Goal: Task Accomplishment & Management: Use online tool/utility

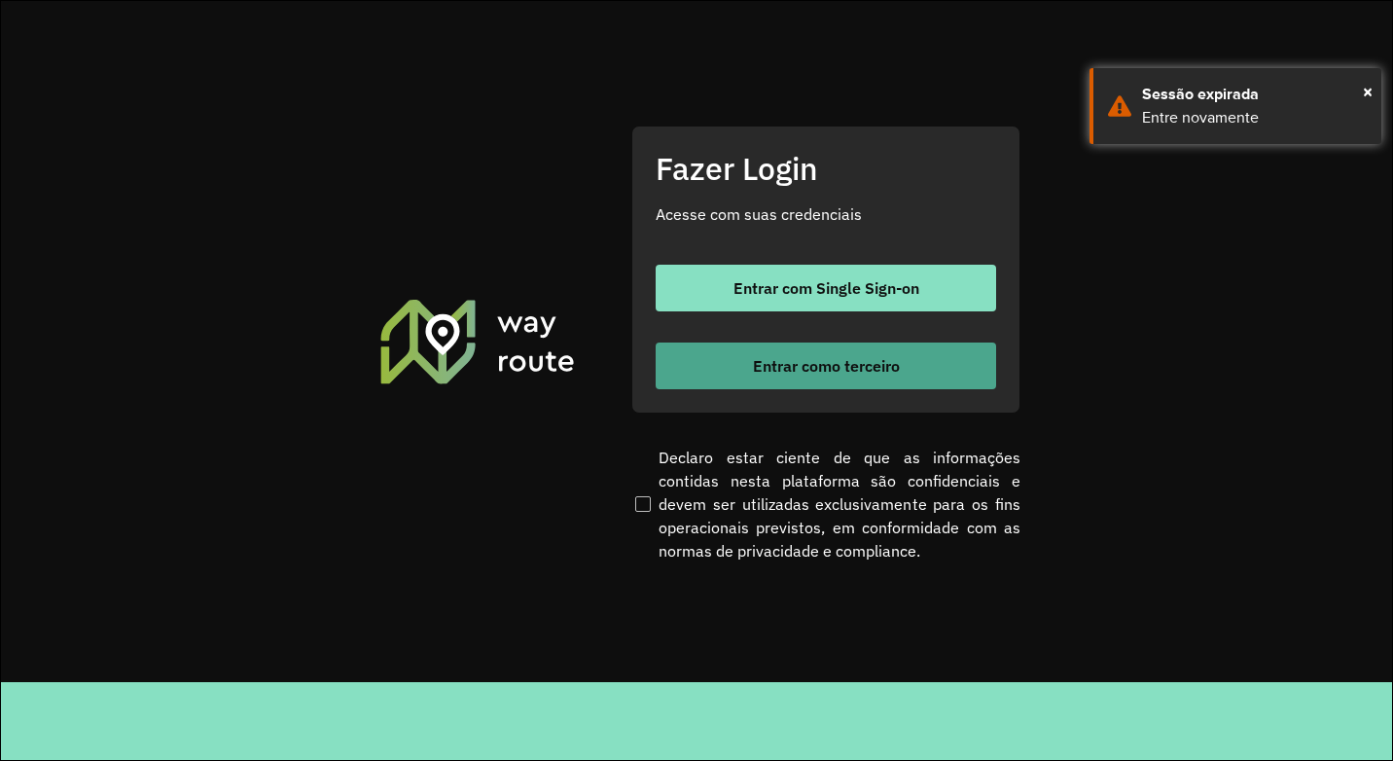
click at [794, 361] on span "Entrar como terceiro" at bounding box center [826, 366] width 147 height 16
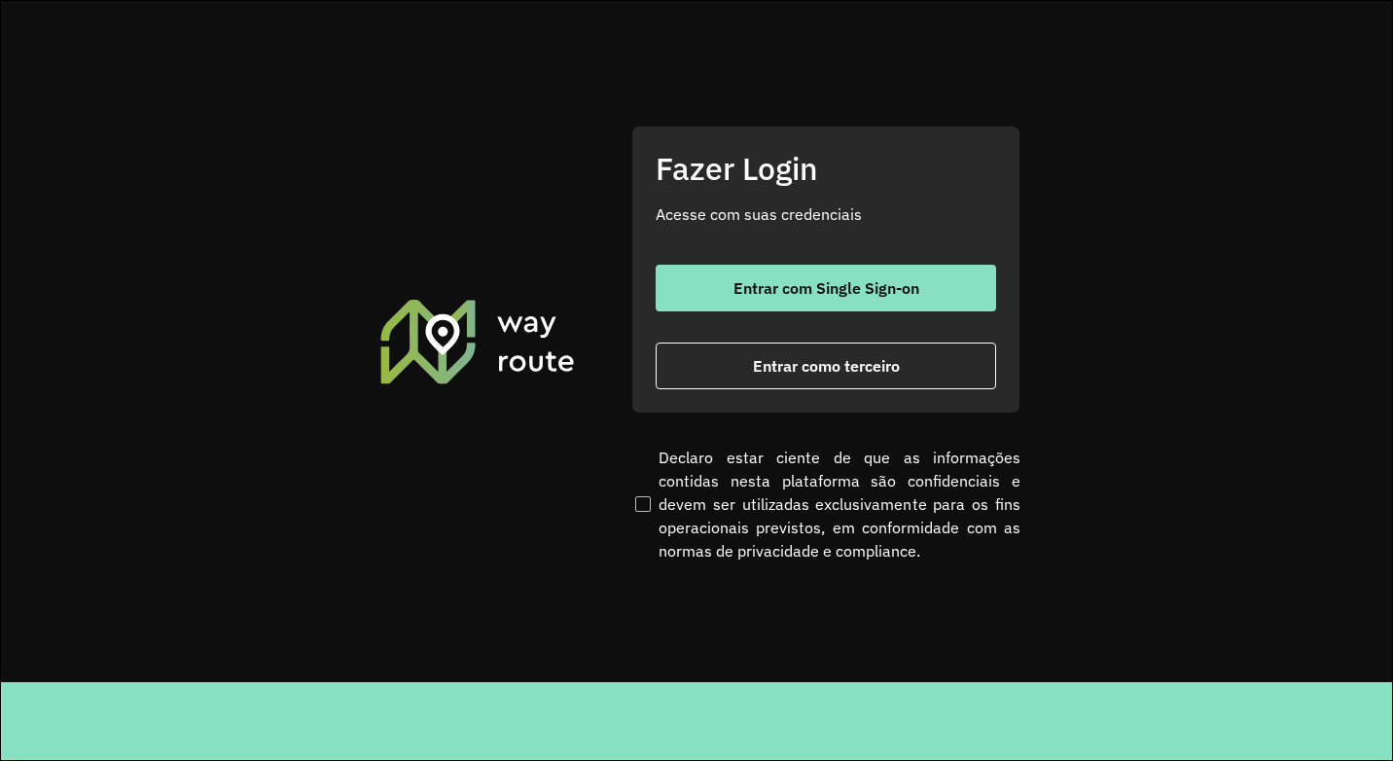
click at [408, 572] on section "Fazer Login Acesse com suas credenciais Entrar com Single Sign-on Entrar como t…" at bounding box center [696, 341] width 1391 height 681
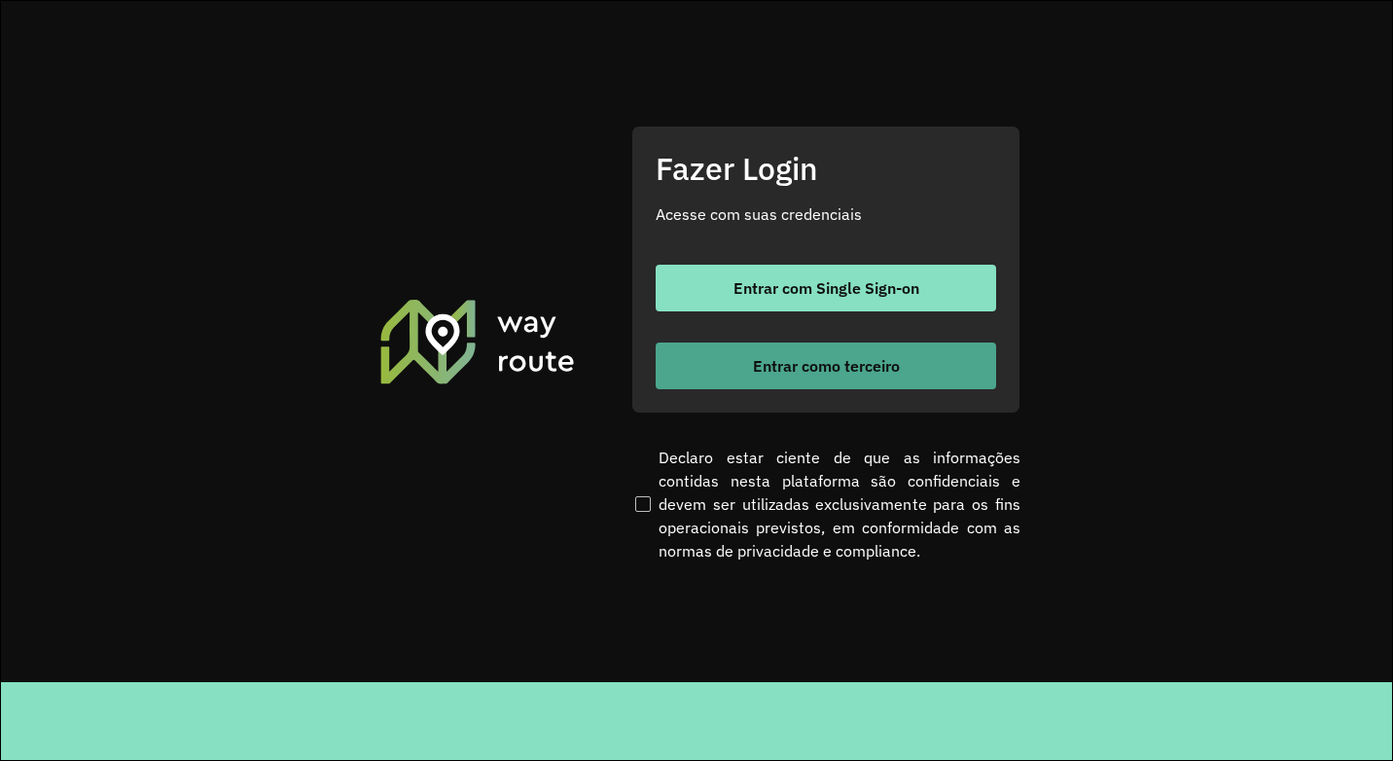
click at [708, 351] on button "Entrar como terceiro" at bounding box center [826, 365] width 341 height 47
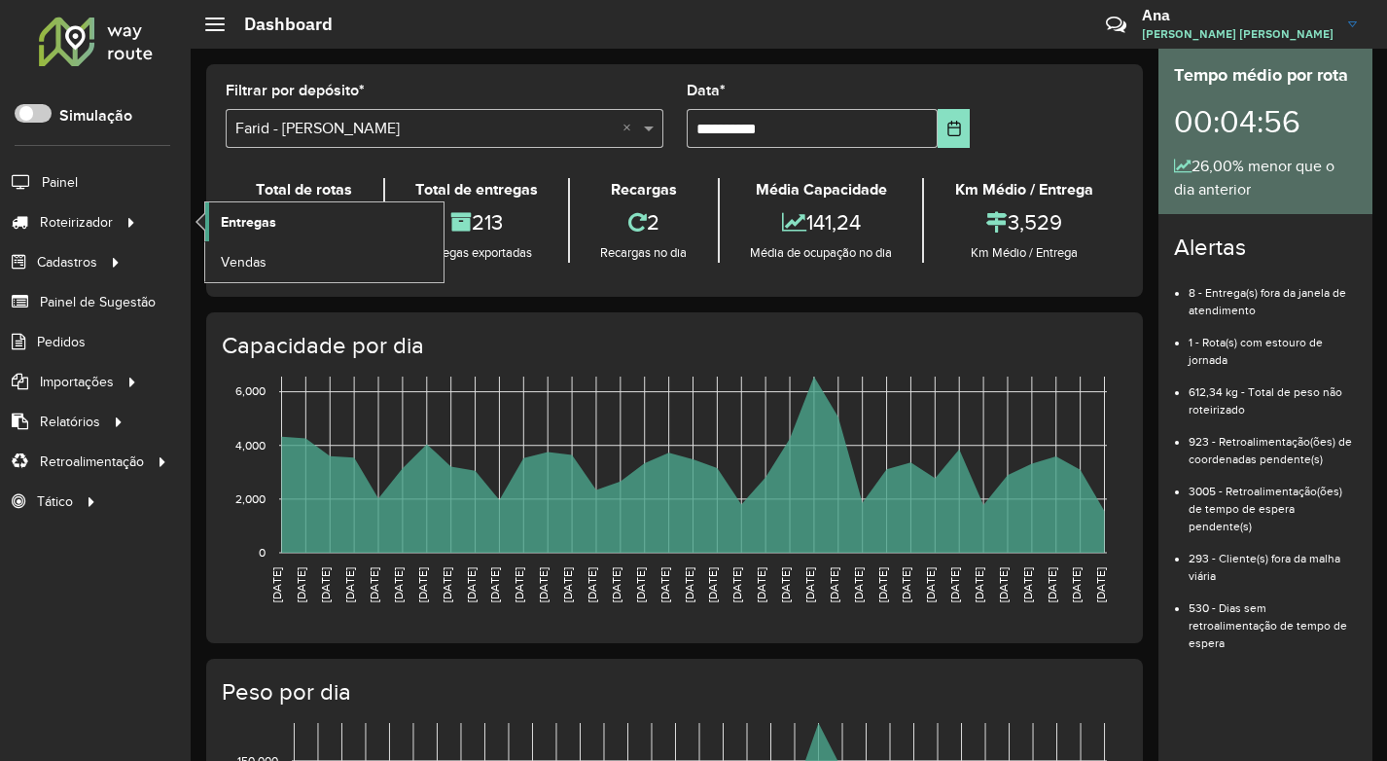
click at [258, 225] on span "Entregas" at bounding box center [248, 222] width 55 height 20
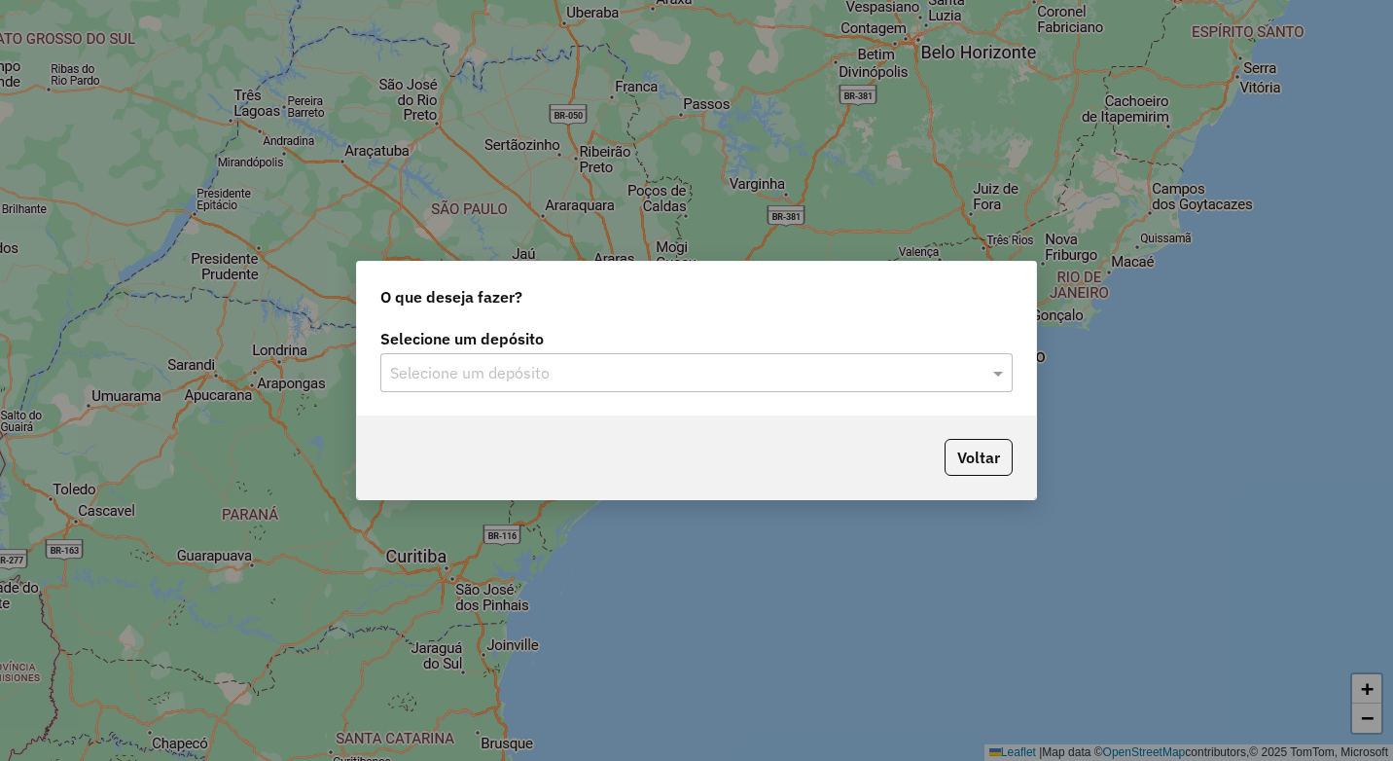
click at [520, 385] on div "Selecione um depósito" at bounding box center [696, 372] width 632 height 39
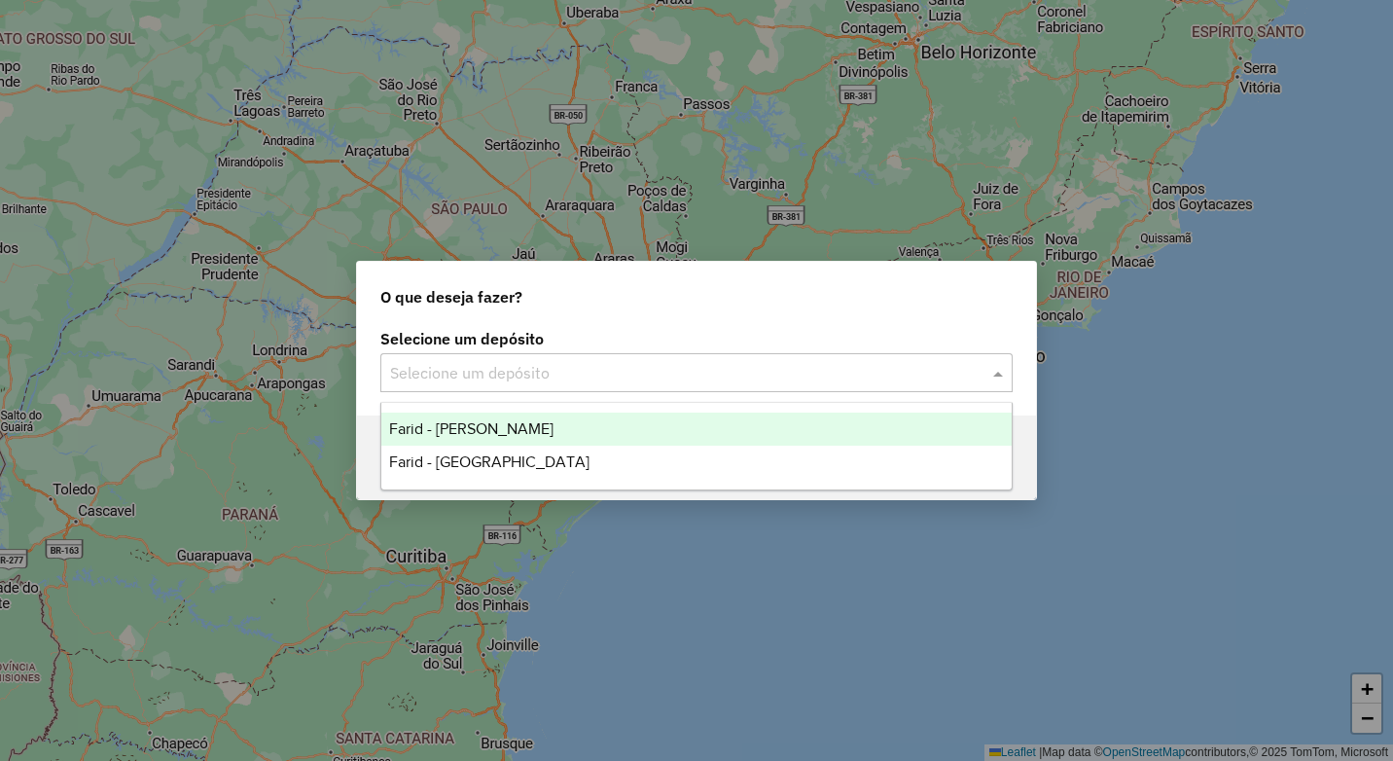
click at [531, 425] on span "Farid - [PERSON_NAME]" at bounding box center [471, 428] width 164 height 17
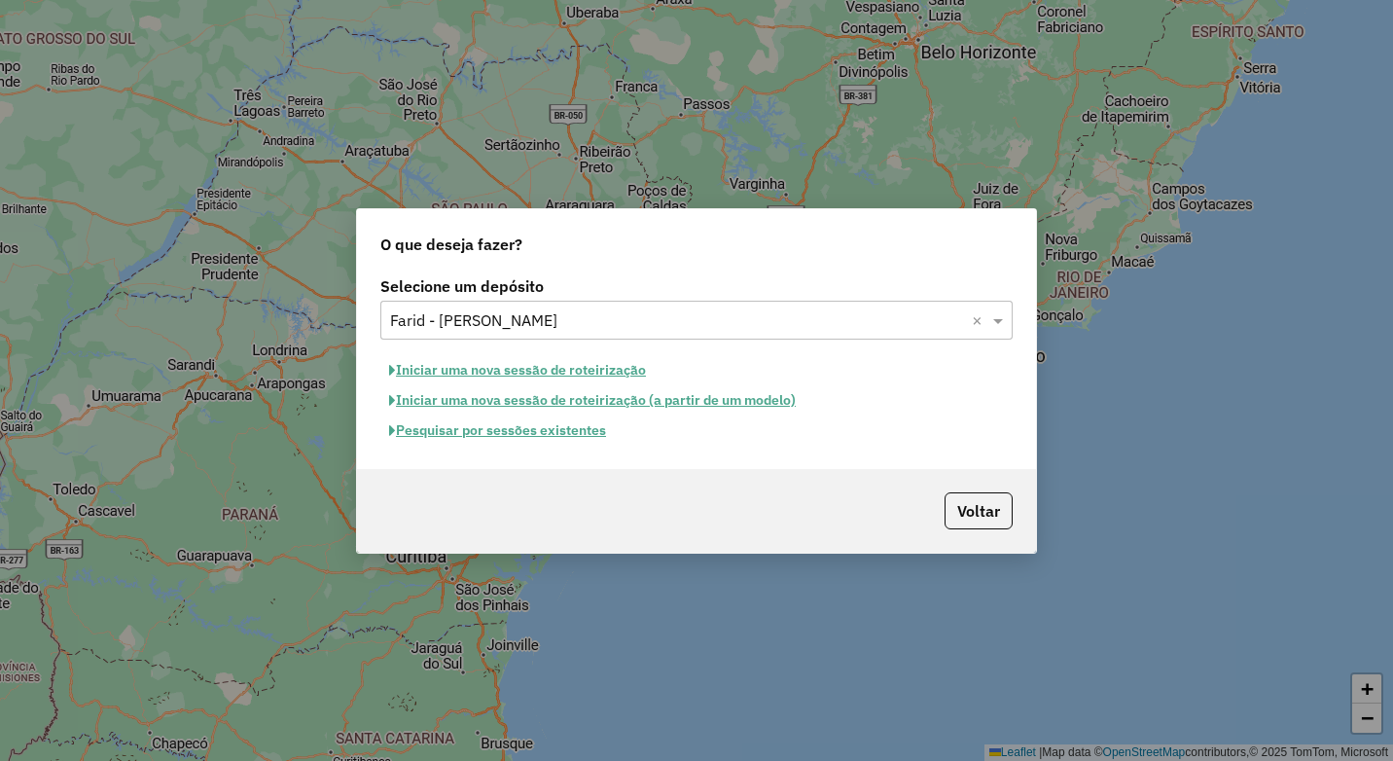
click at [536, 439] on button "Pesquisar por sessões existentes" at bounding box center [497, 430] width 234 height 30
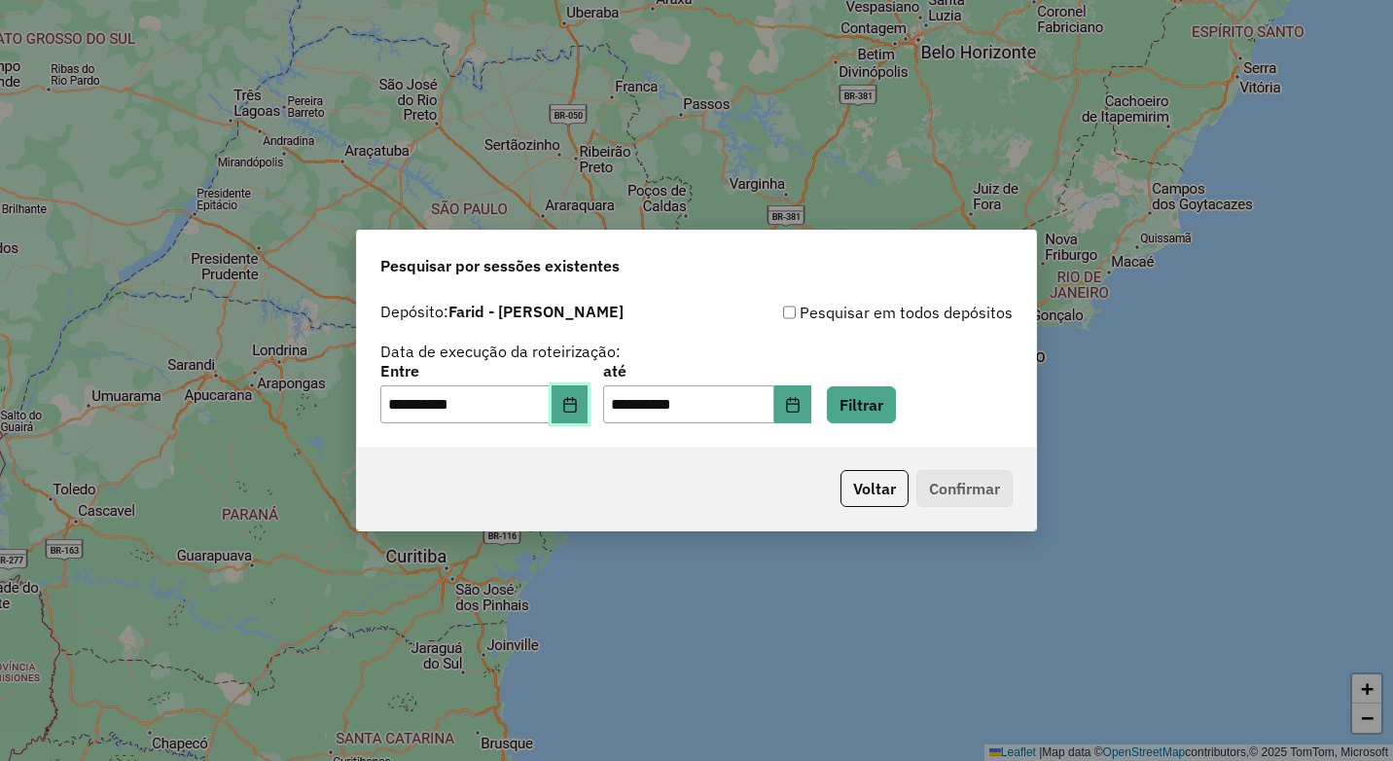
click at [570, 412] on button "Choose Date" at bounding box center [570, 404] width 37 height 39
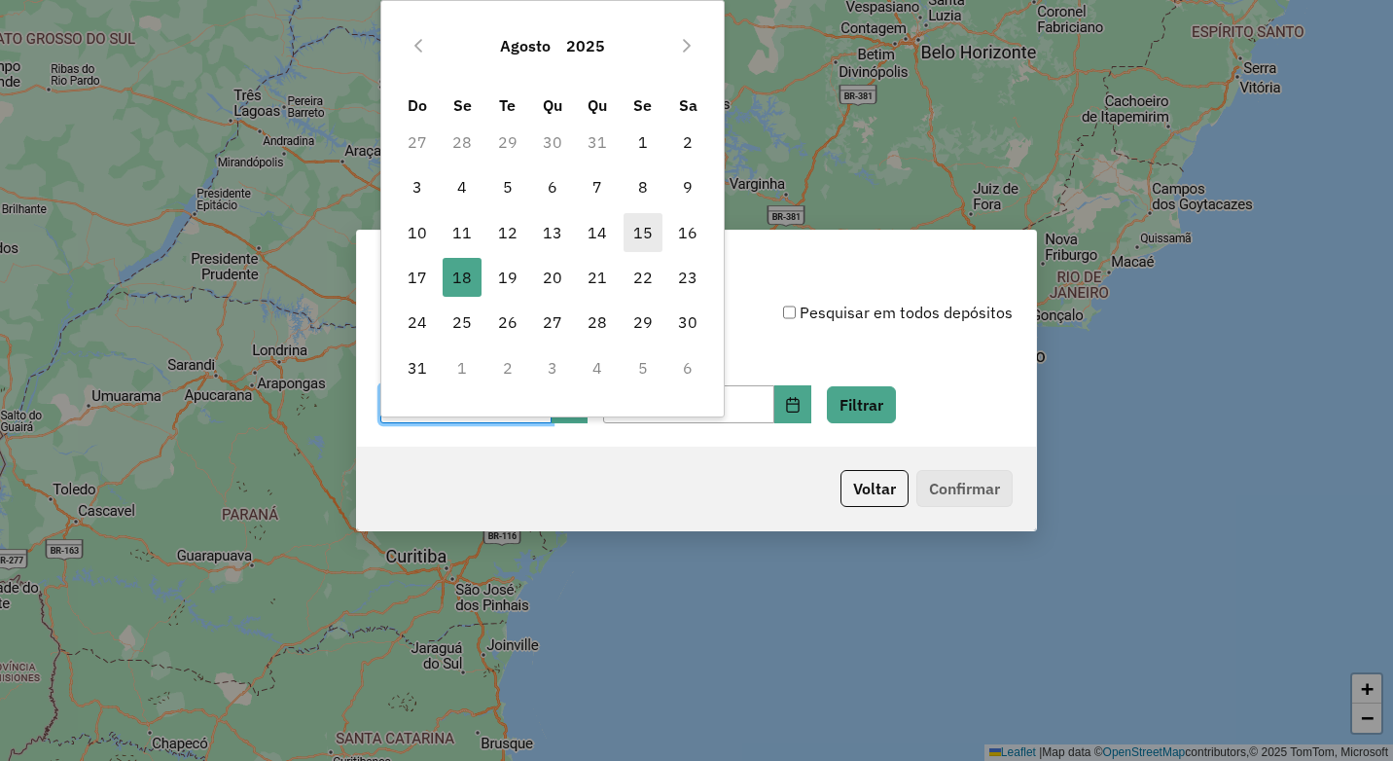
click at [629, 229] on span "15" at bounding box center [643, 232] width 39 height 39
type input "**********"
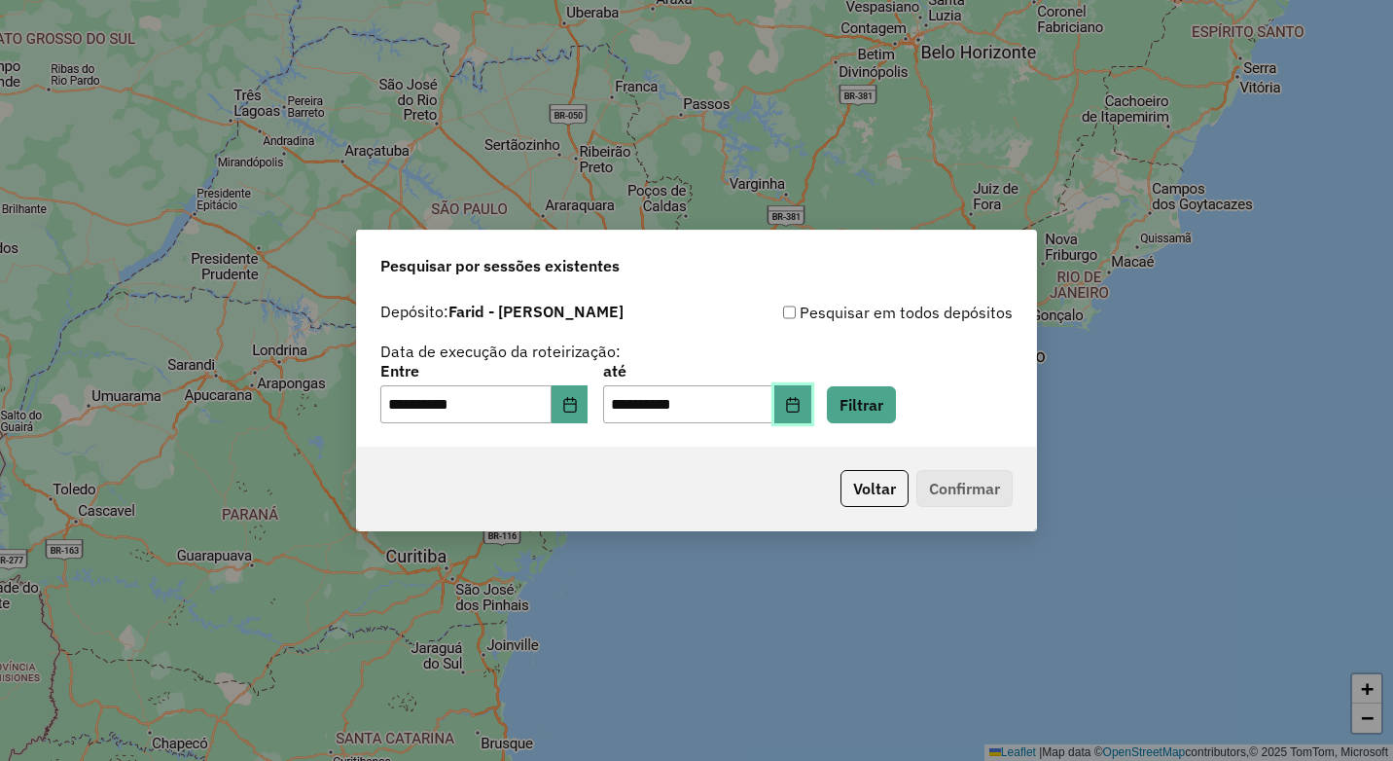
click at [811, 393] on button "Choose Date" at bounding box center [792, 404] width 37 height 39
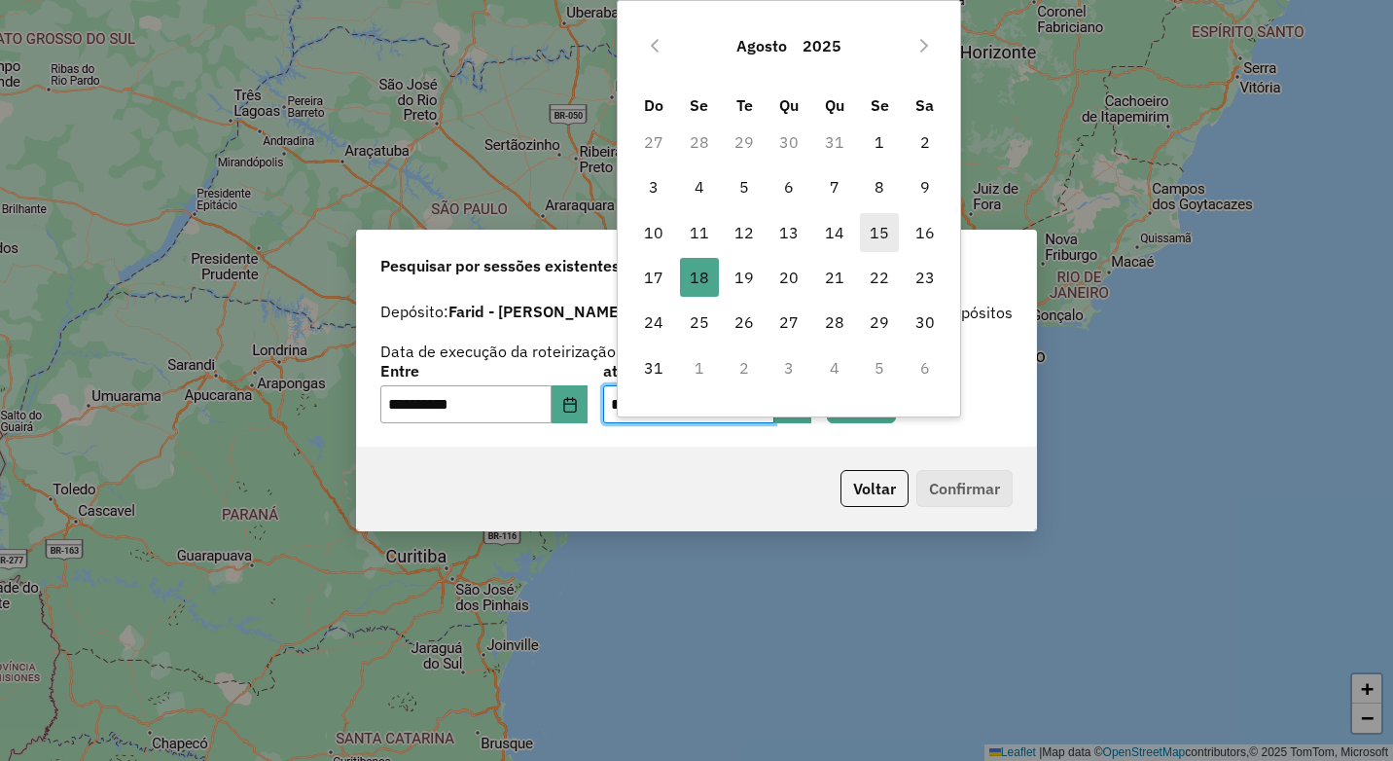
click at [867, 233] on span "15" at bounding box center [879, 232] width 39 height 39
type input "**********"
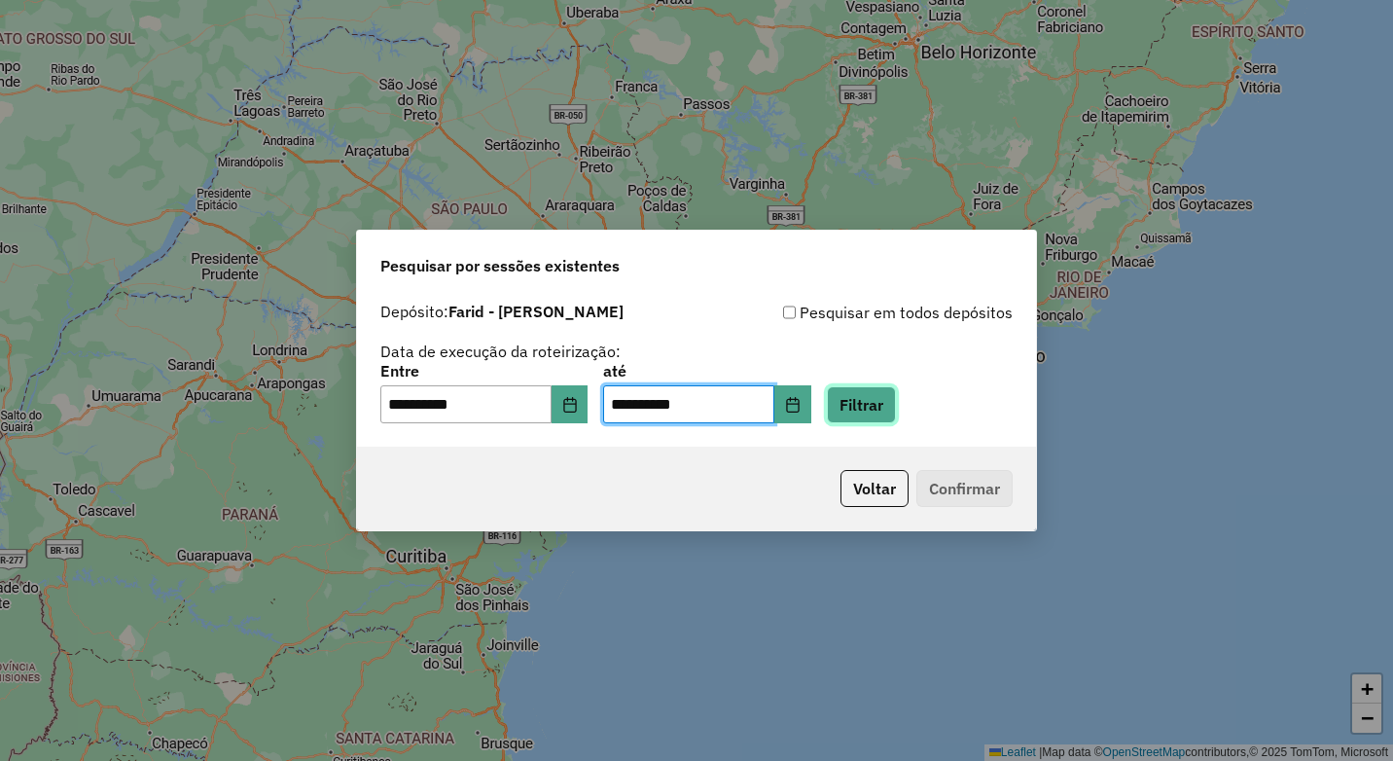
click at [870, 402] on button "Filtrar" at bounding box center [861, 404] width 69 height 37
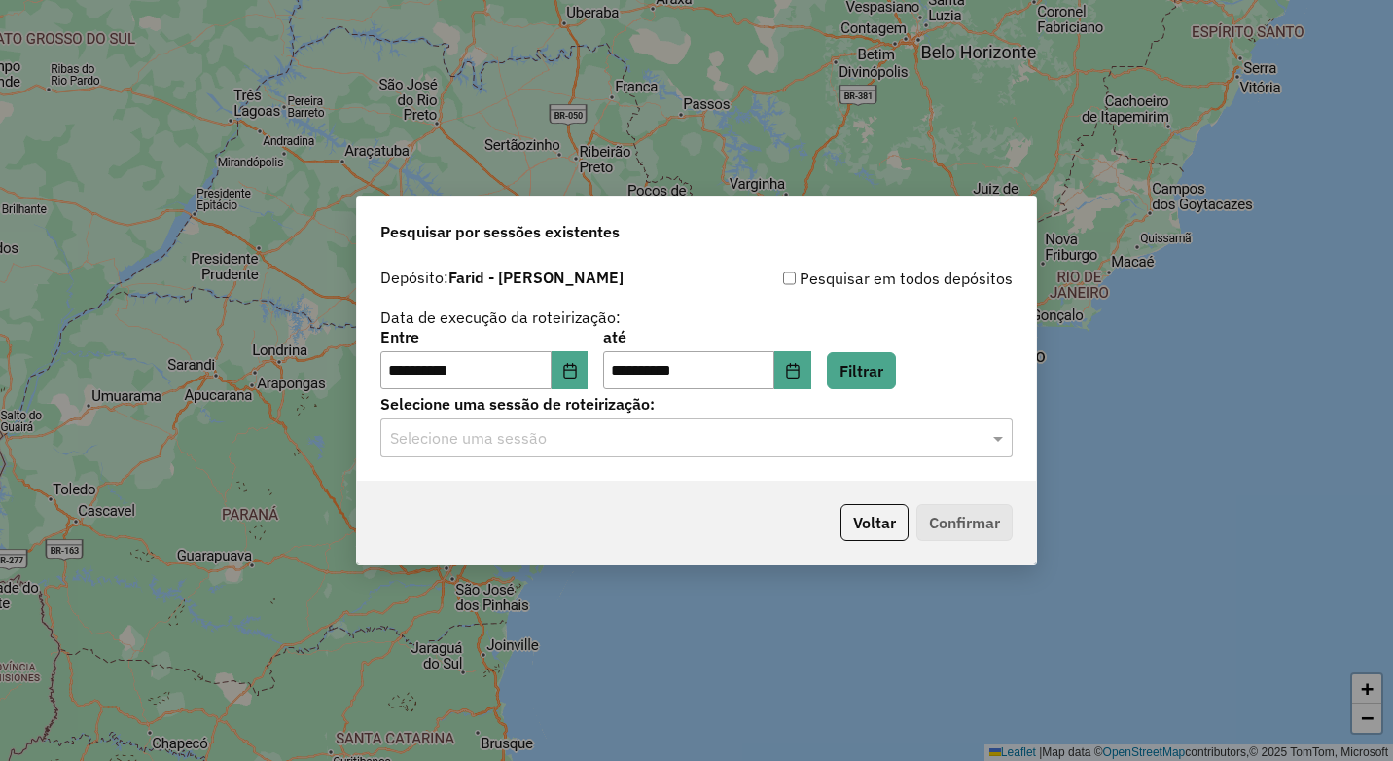
click at [651, 425] on div "Selecione uma sessão" at bounding box center [696, 437] width 632 height 39
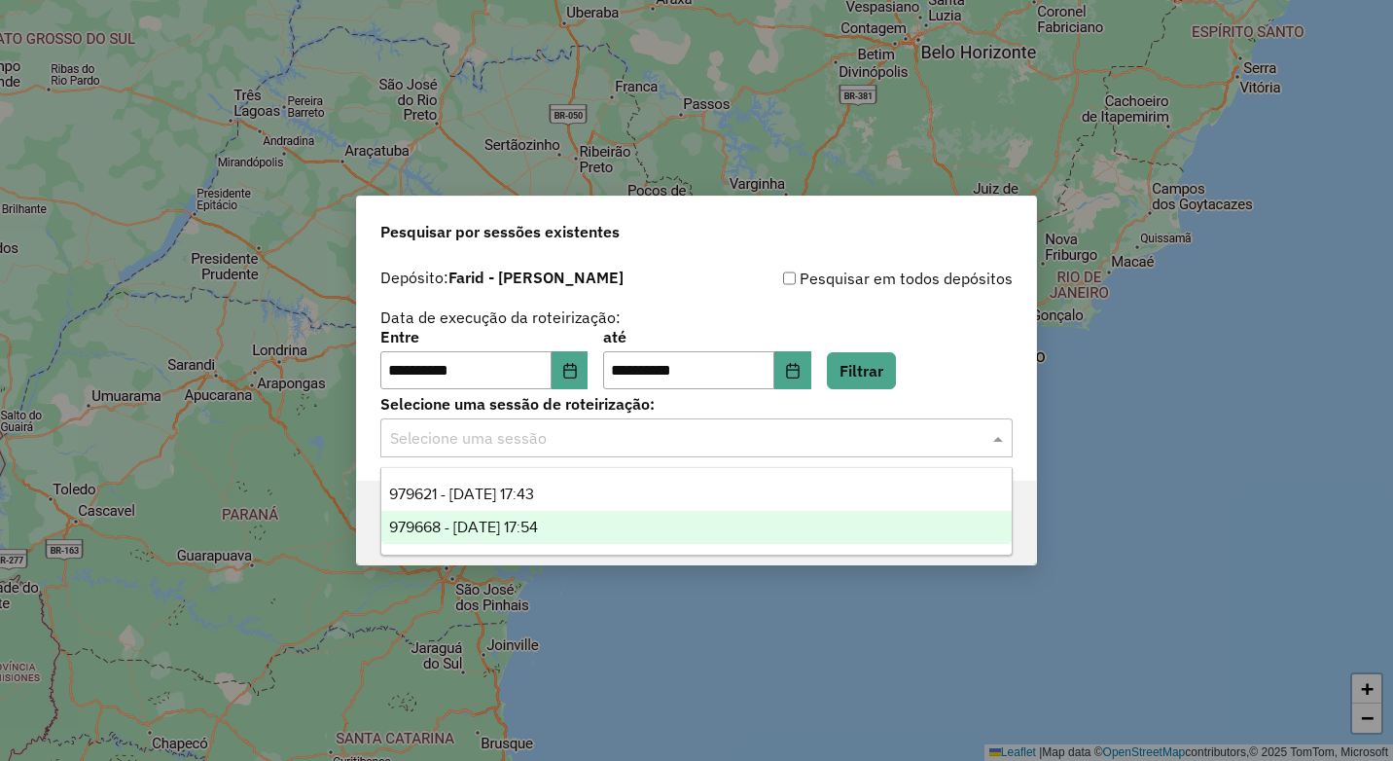
click at [653, 530] on div "979668 - [DATE] 17:54" at bounding box center [696, 527] width 630 height 33
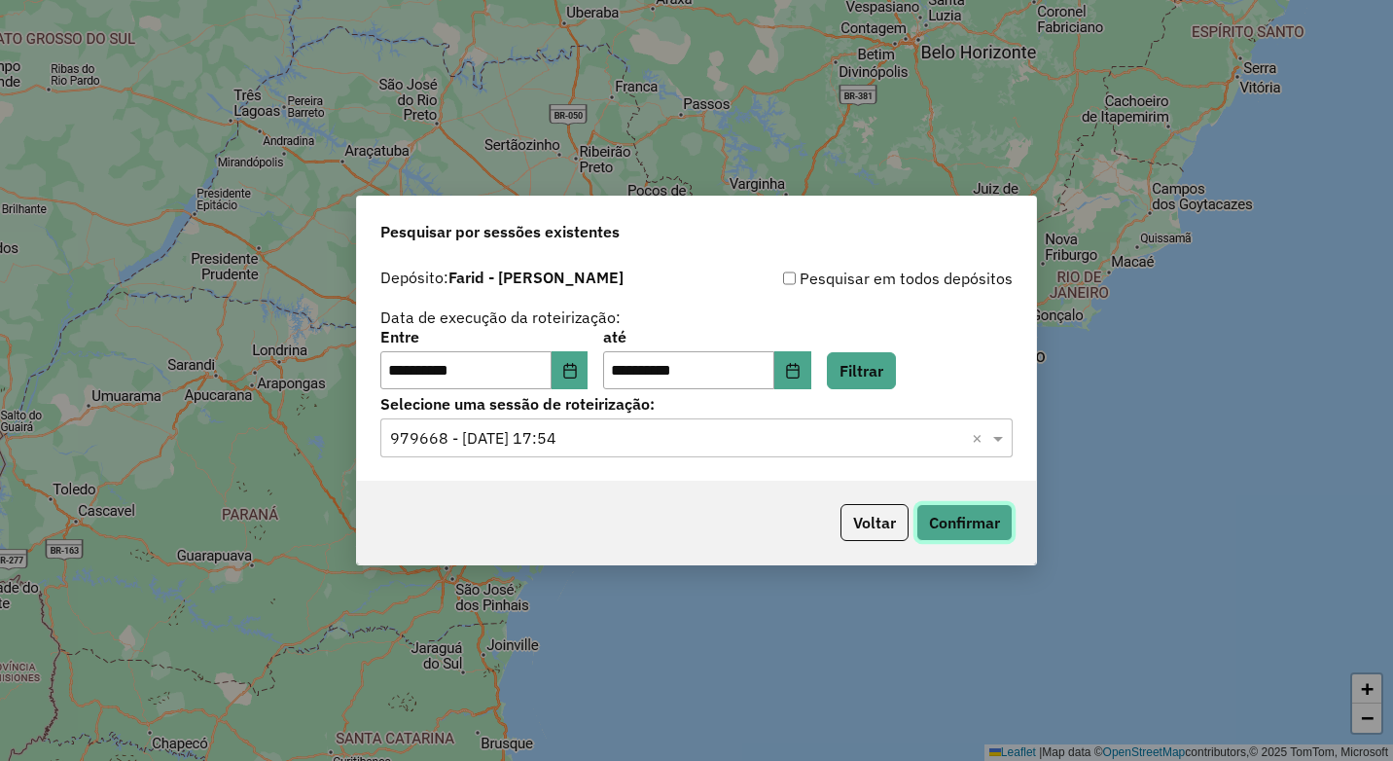
click at [967, 523] on button "Confirmar" at bounding box center [965, 522] width 96 height 37
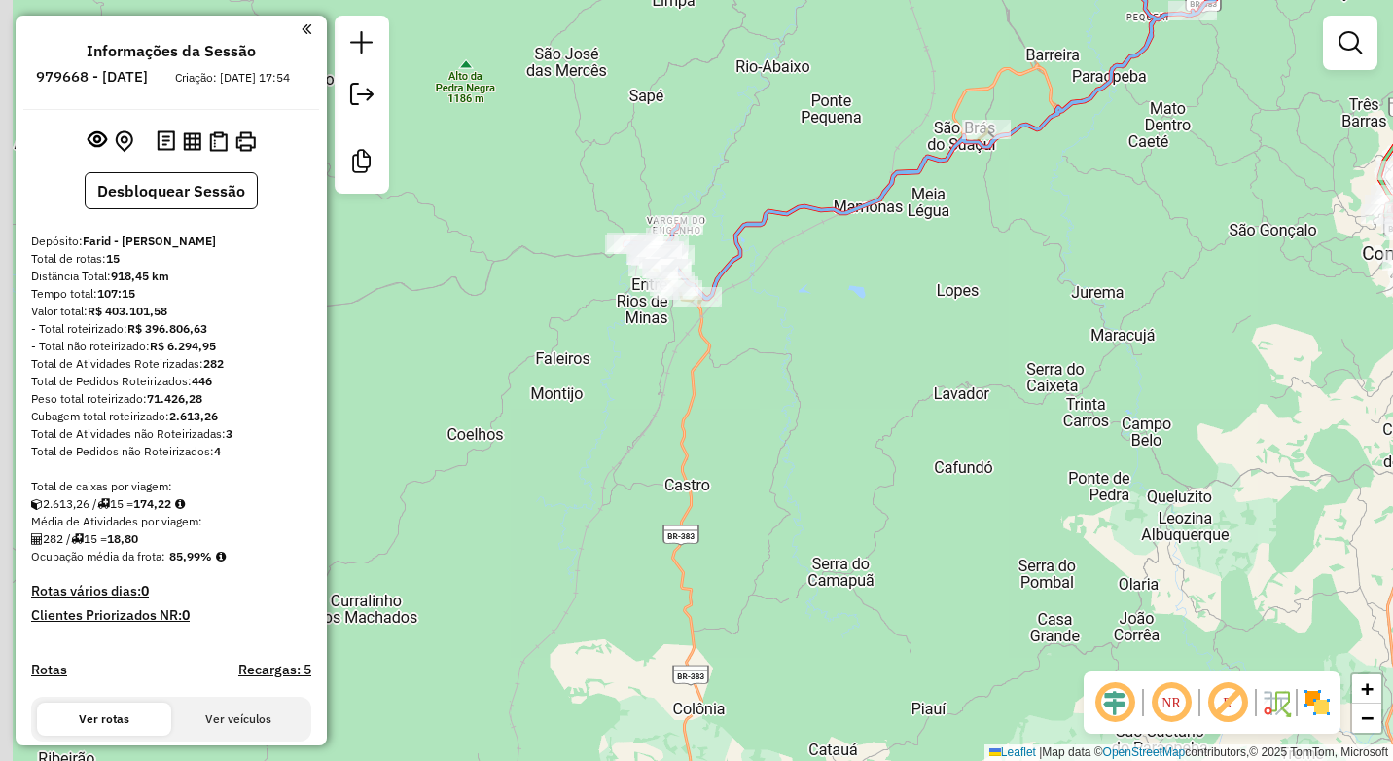
drag, startPoint x: 652, startPoint y: 338, endPoint x: 793, endPoint y: 294, distance: 147.7
click at [962, 291] on div "Janela de atendimento Grade de atendimento Capacidade Transportadoras Veículos …" at bounding box center [696, 380] width 1393 height 761
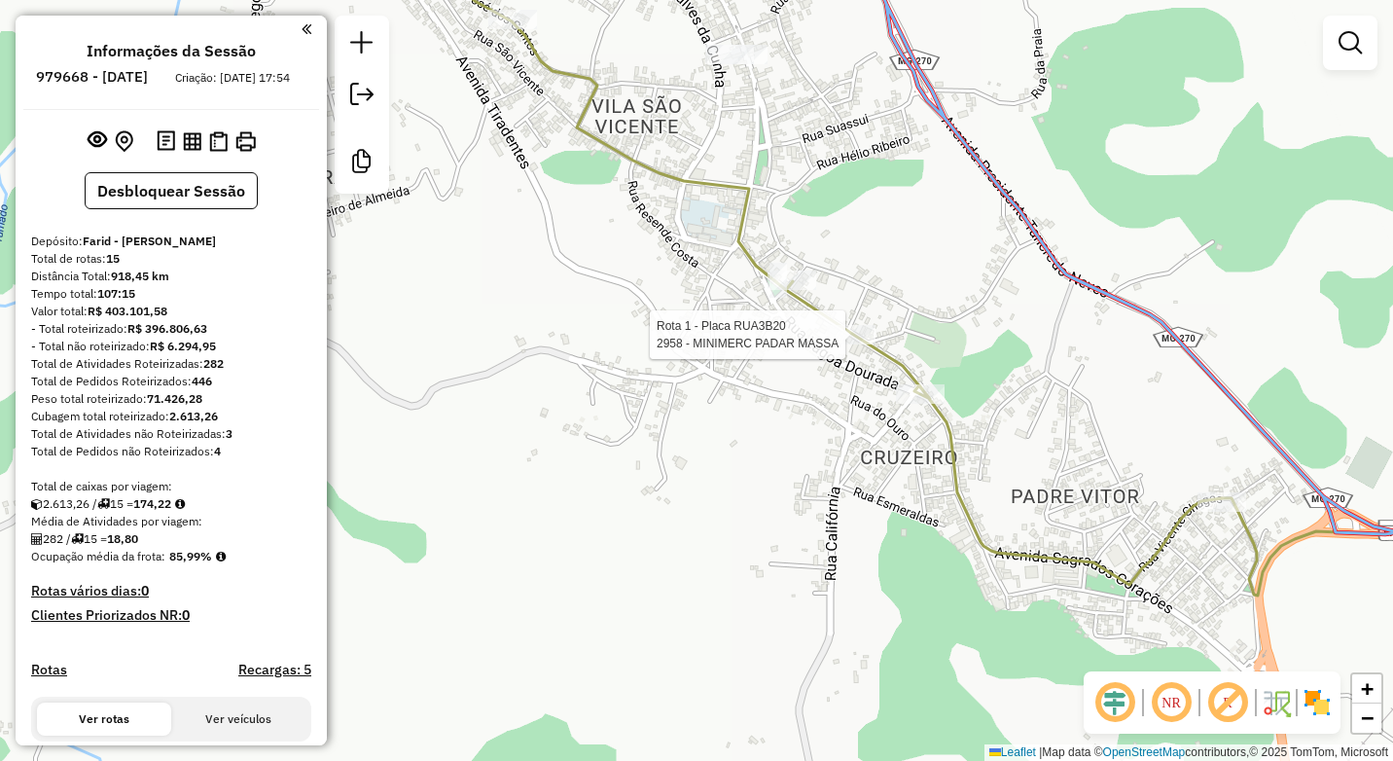
click at [839, 344] on div at bounding box center [851, 334] width 49 height 19
select select "**********"
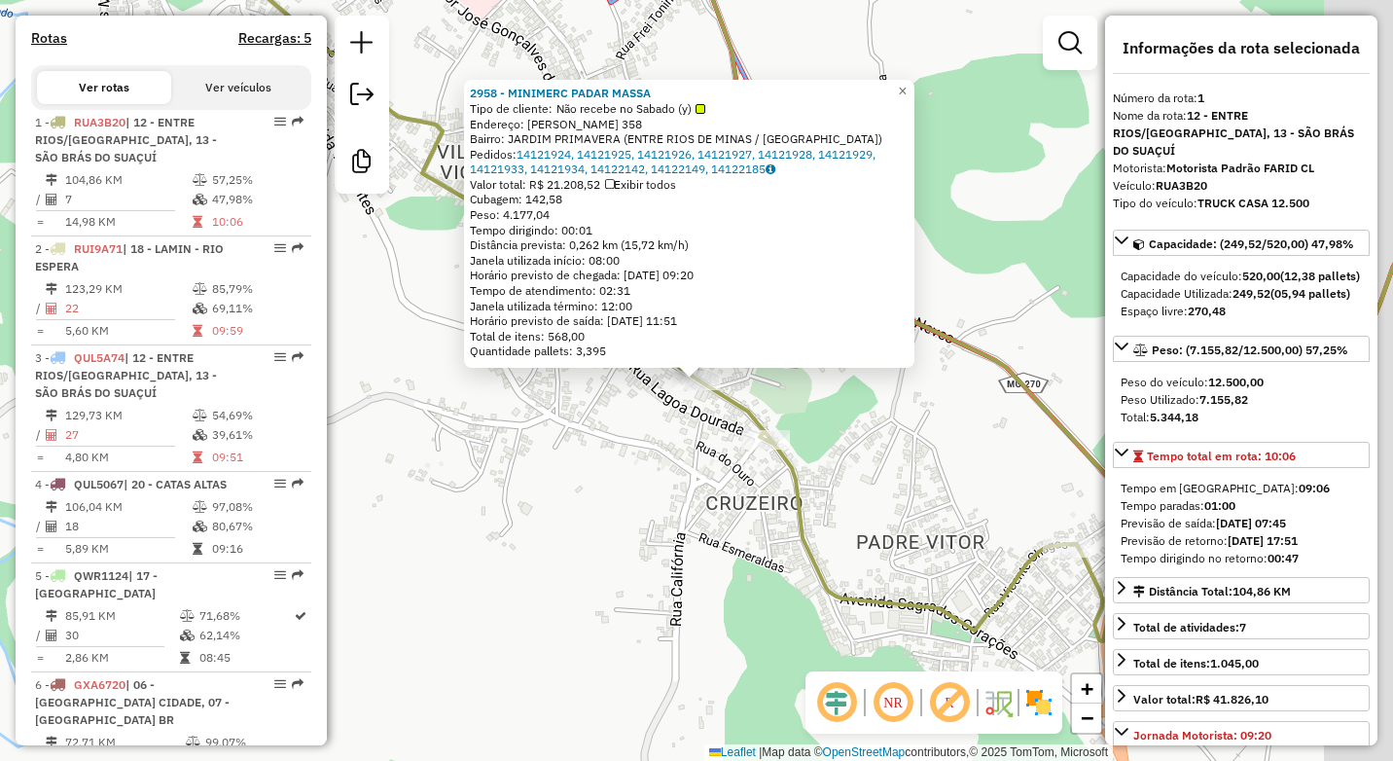
scroll to position [743, 0]
